Goal: Task Accomplishment & Management: Use online tool/utility

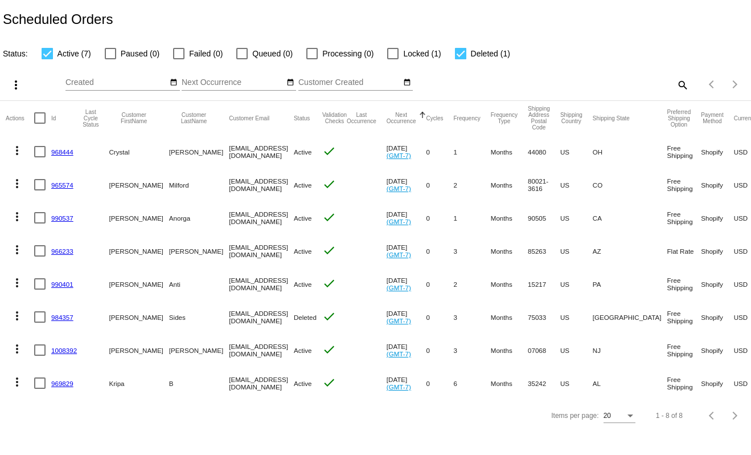
click at [63, 152] on link "968444" at bounding box center [62, 151] width 22 height 7
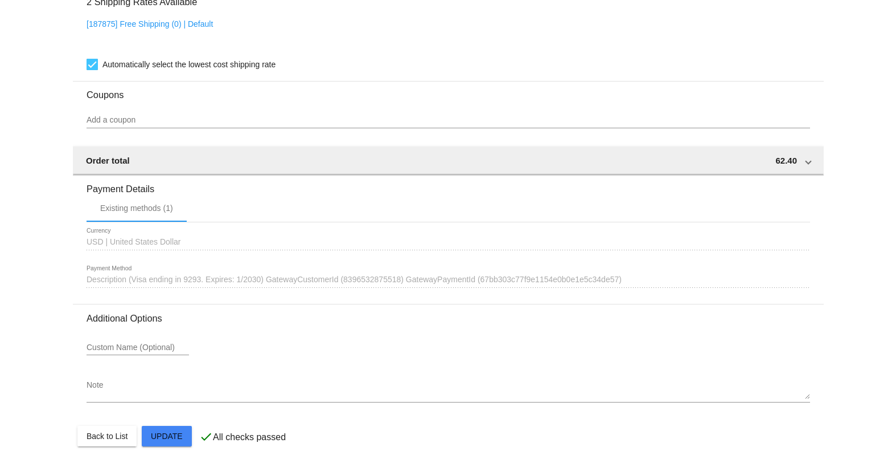
scroll to position [823, 0]
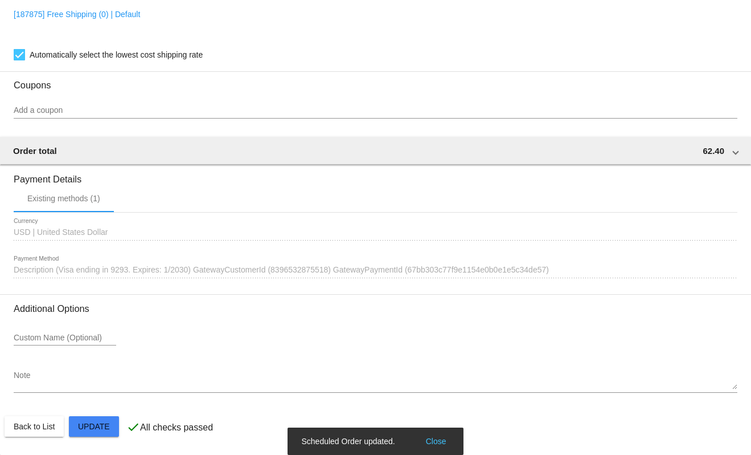
click at [441, 441] on button "Close" at bounding box center [436, 440] width 27 height 11
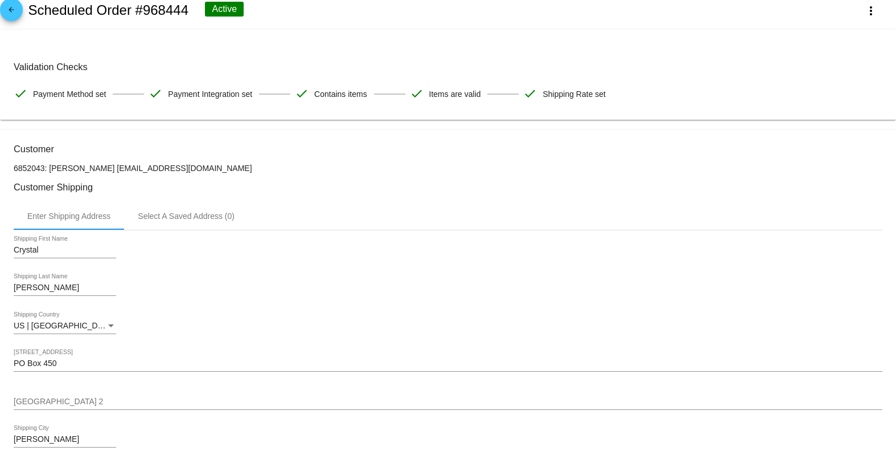
scroll to position [0, 0]
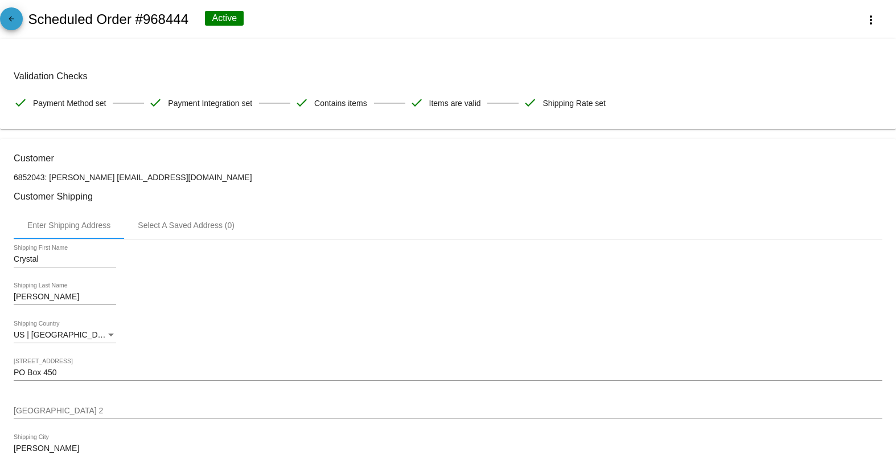
click at [11, 19] on mat-icon "arrow_back" at bounding box center [12, 22] width 14 height 14
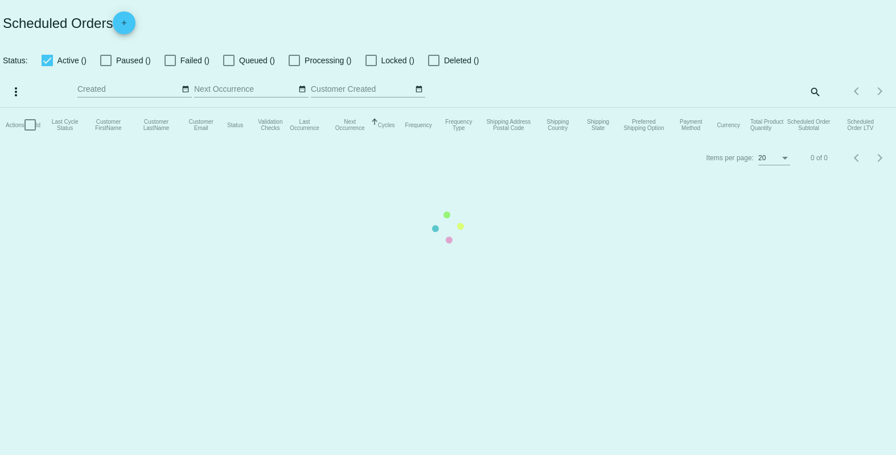
checkbox input "true"
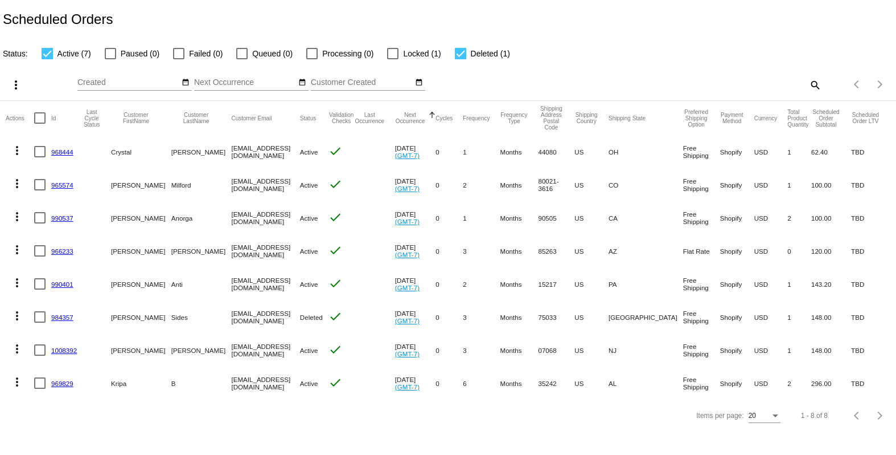
click at [36, 153] on div at bounding box center [39, 151] width 11 height 11
click at [39, 157] on input "checkbox" at bounding box center [39, 157] width 1 height 1
checkbox input "true"
click at [22, 146] on mat-icon "more_vert" at bounding box center [17, 151] width 14 height 14
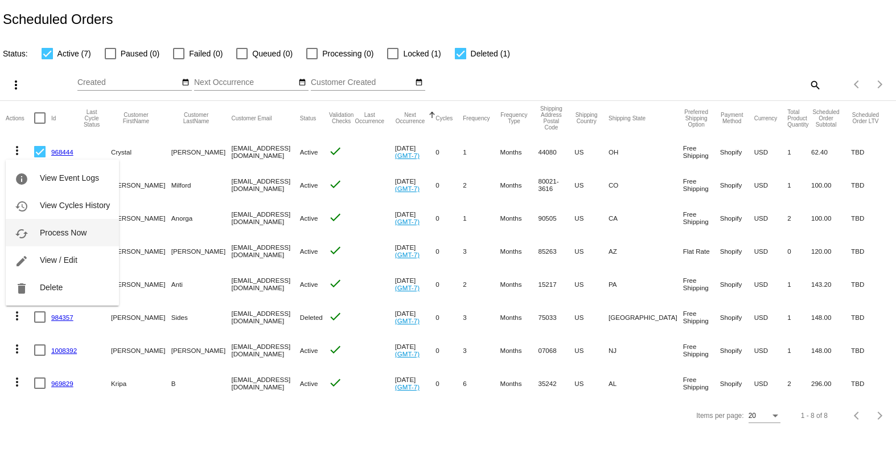
click at [54, 235] on span "Process Now" at bounding box center [63, 232] width 47 height 9
